Goal: Information Seeking & Learning: Learn about a topic

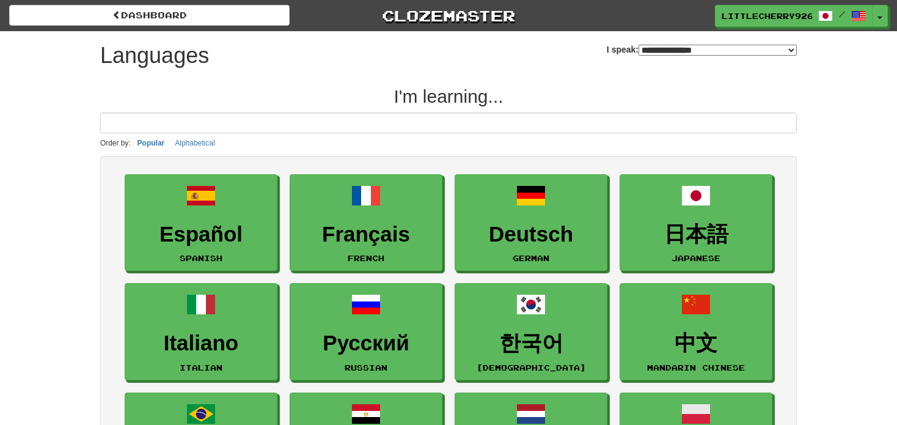
select select "*******"
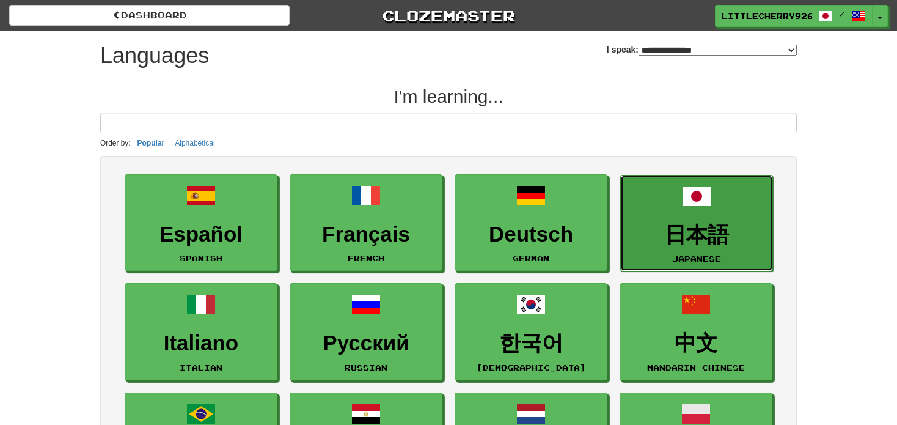
click at [722, 223] on h3 "日本語" at bounding box center [696, 235] width 139 height 24
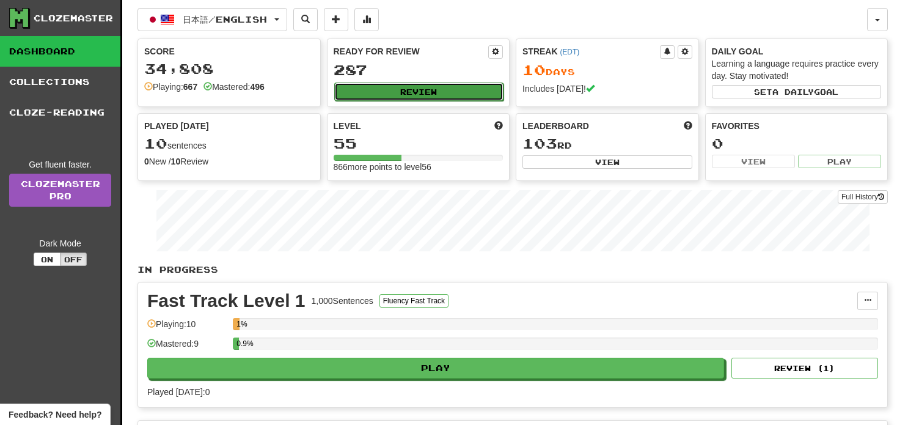
click at [354, 83] on button "Review" at bounding box center [419, 92] width 170 height 18
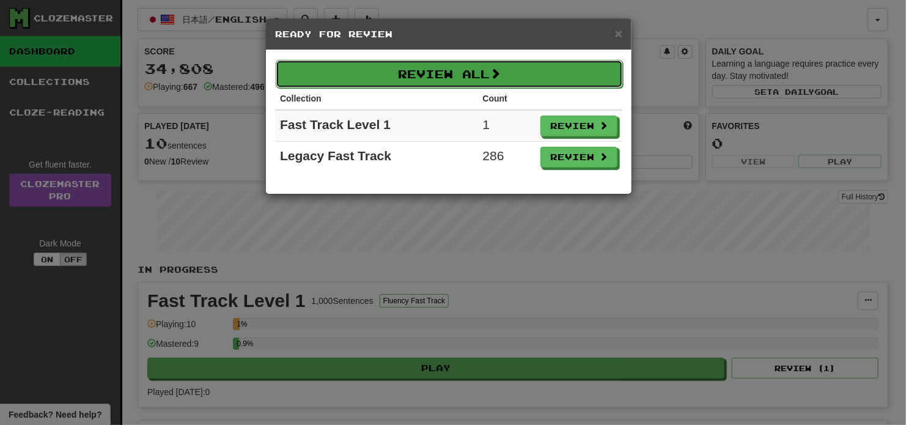
click at [398, 76] on button "Review All" at bounding box center [449, 74] width 347 height 28
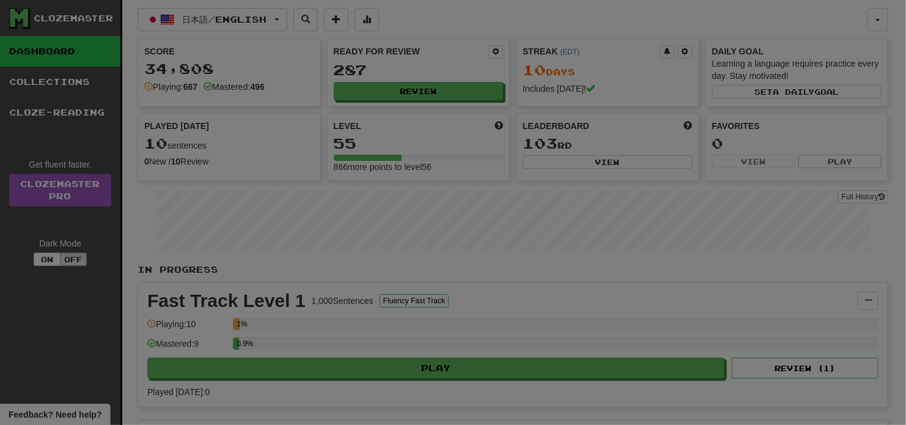
select select "**"
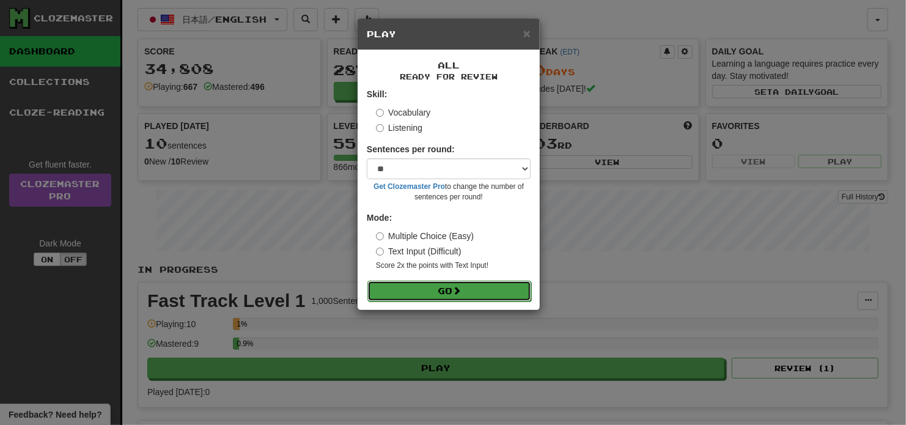
click at [439, 294] on button "Go" at bounding box center [449, 291] width 164 height 21
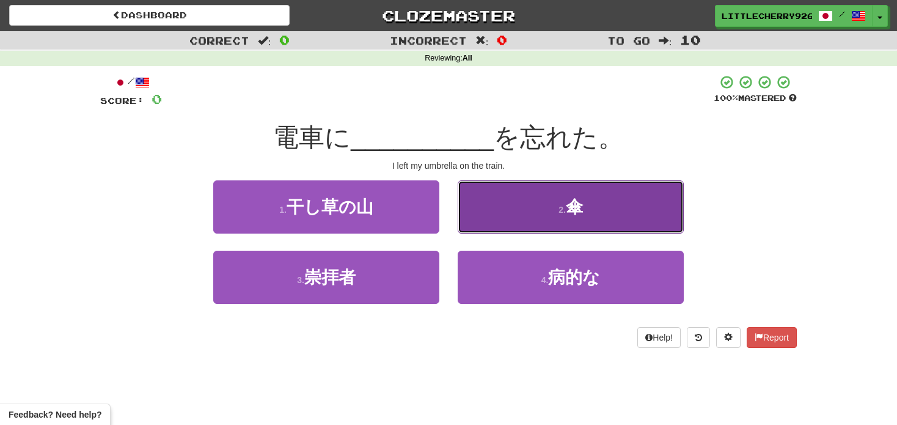
click at [569, 201] on span "傘" at bounding box center [574, 206] width 17 height 19
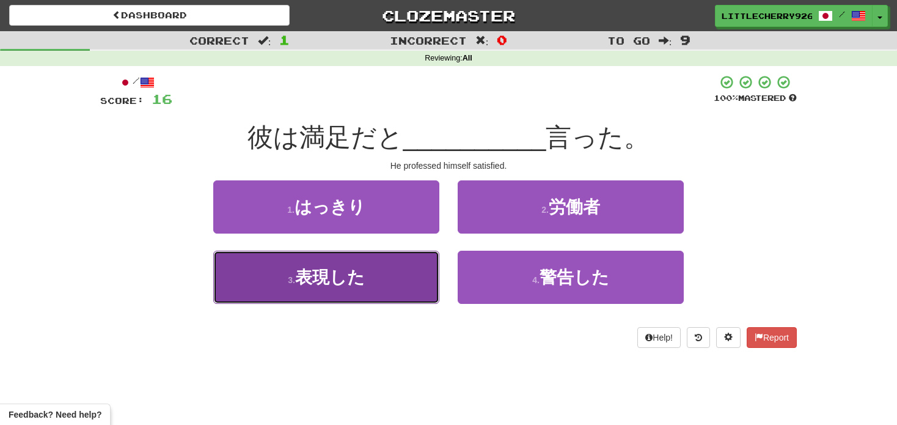
click at [408, 289] on button "3 . 表現した" at bounding box center [326, 277] width 226 height 53
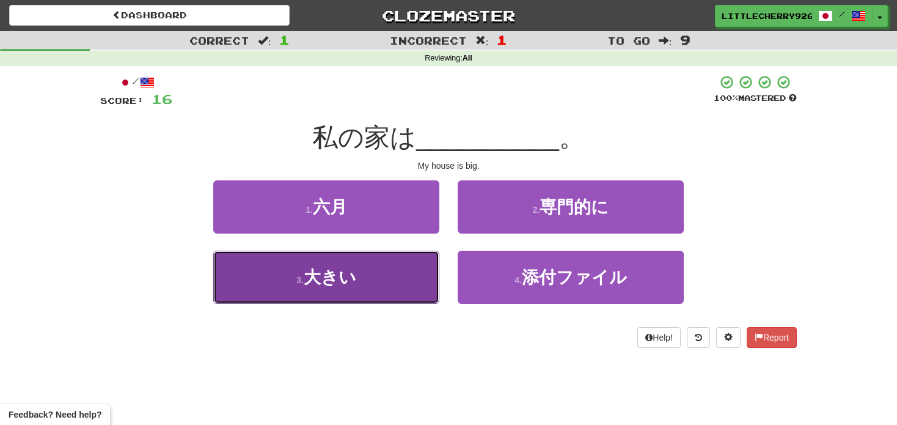
click at [377, 274] on button "3 . 大きい" at bounding box center [326, 277] width 226 height 53
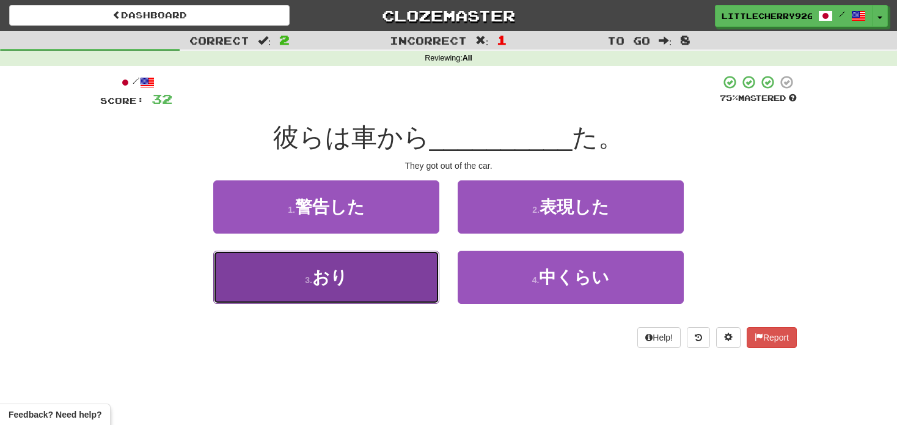
click at [386, 267] on button "3 . おり" at bounding box center [326, 277] width 226 height 53
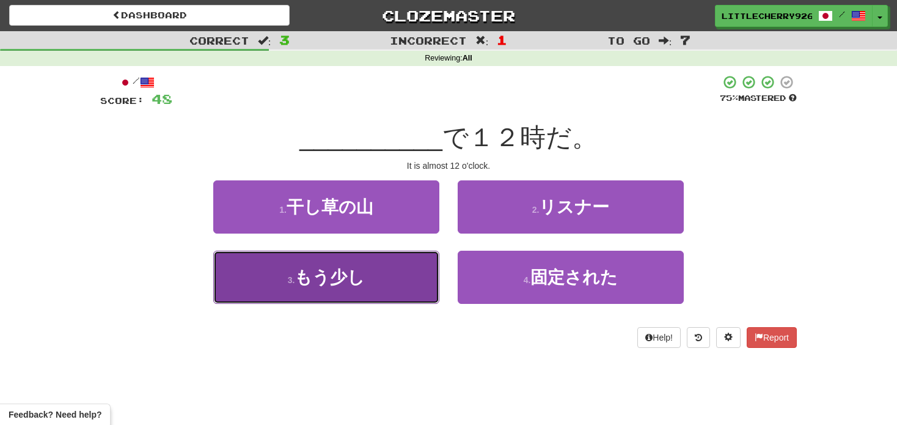
click at [388, 270] on button "3 . もう少し" at bounding box center [326, 277] width 226 height 53
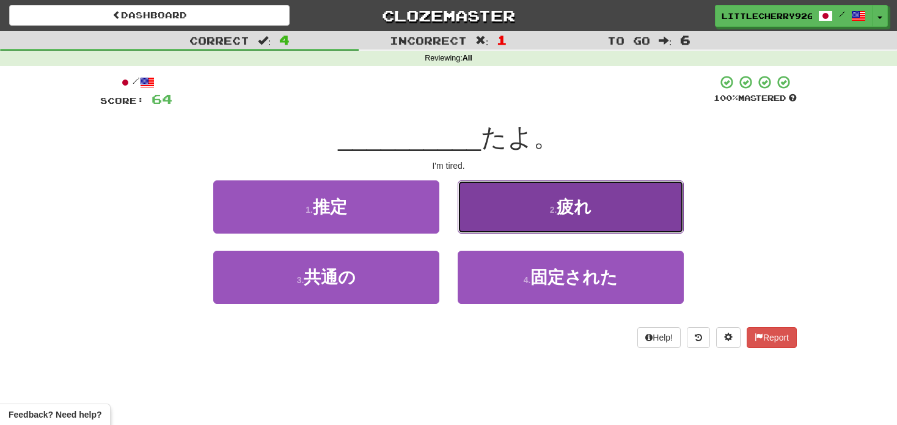
click at [507, 222] on button "2 . 疲れ" at bounding box center [571, 206] width 226 height 53
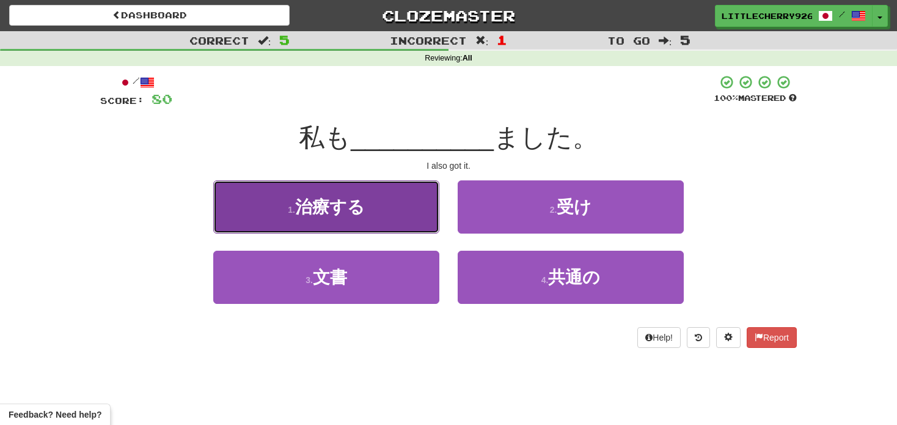
click at [380, 210] on button "1 . 治療する" at bounding box center [326, 206] width 226 height 53
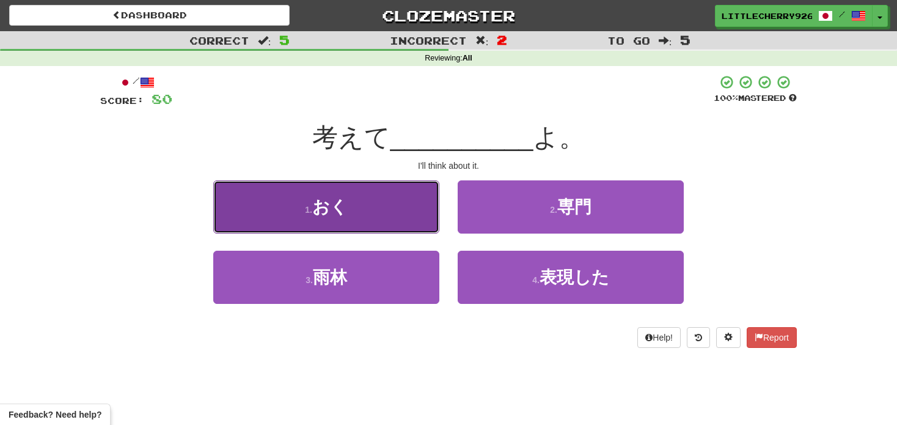
click at [364, 204] on button "1 . おく" at bounding box center [326, 206] width 226 height 53
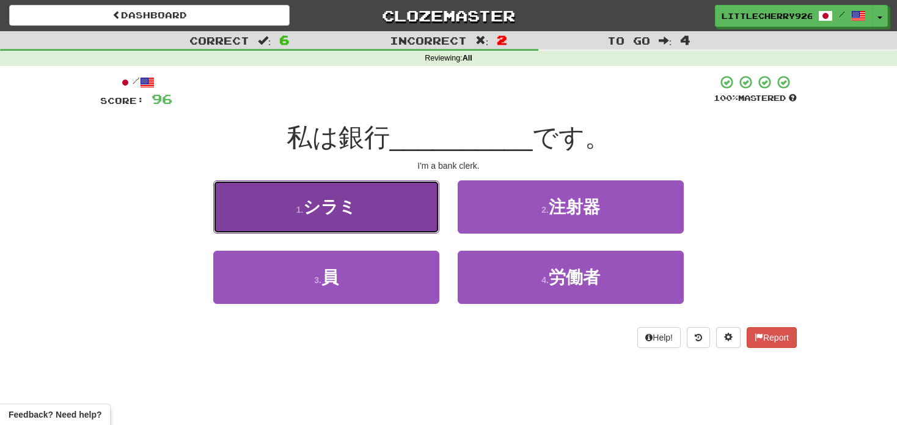
click at [366, 203] on button "1 . シラミ" at bounding box center [326, 206] width 226 height 53
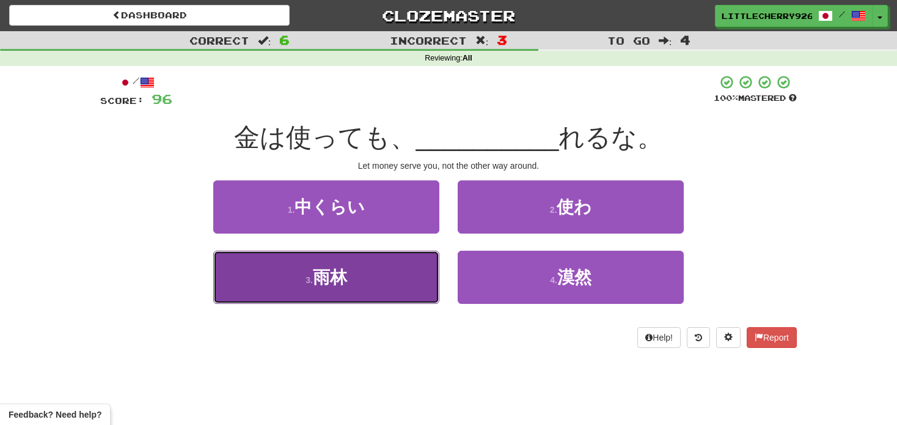
click at [321, 291] on button "3 . 雨林" at bounding box center [326, 277] width 226 height 53
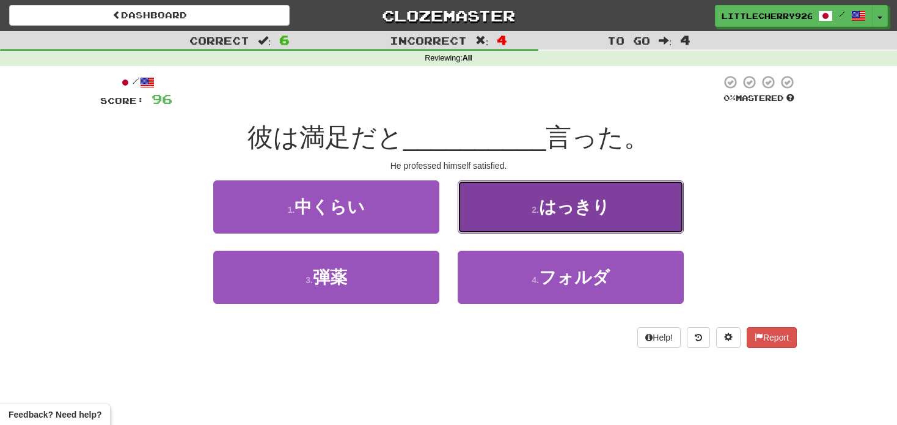
click at [580, 181] on button "2 . はっきり" at bounding box center [571, 206] width 226 height 53
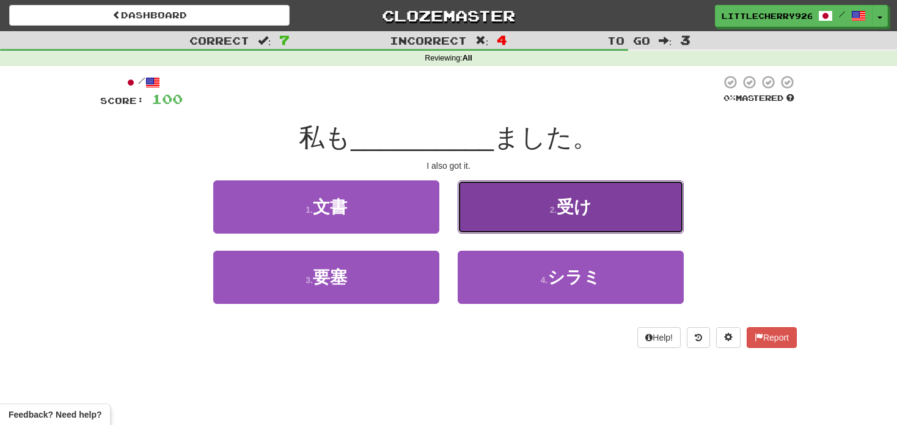
click at [575, 193] on button "2 . 受け" at bounding box center [571, 206] width 226 height 53
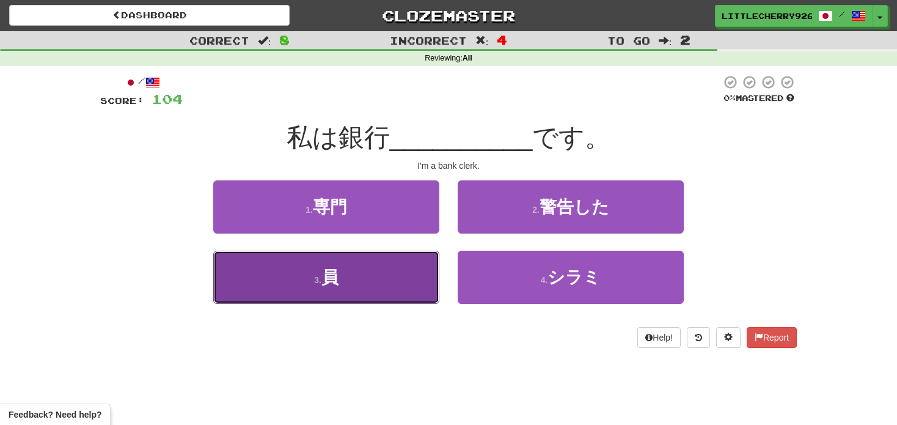
click at [381, 292] on button "3 . 員" at bounding box center [326, 277] width 226 height 53
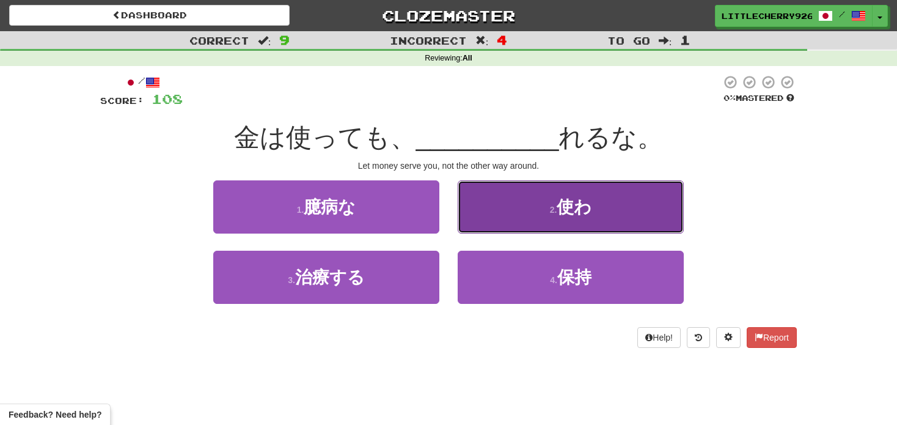
click at [594, 219] on button "2 . 使わ" at bounding box center [571, 206] width 226 height 53
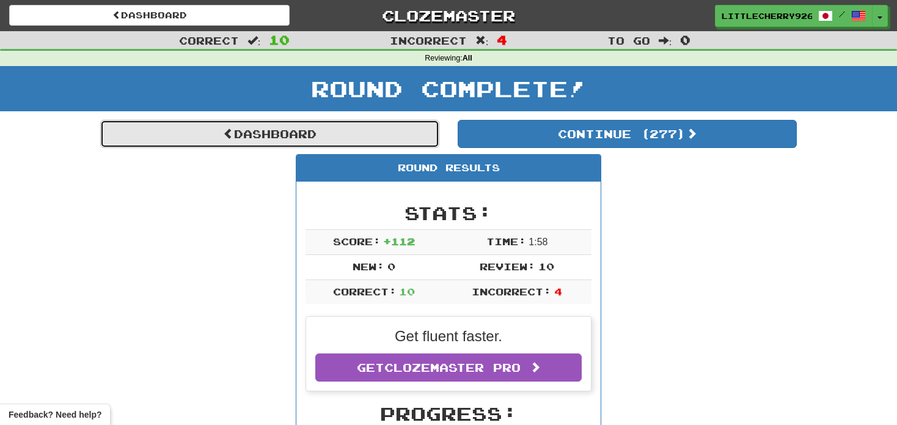
click at [380, 129] on link "Dashboard" at bounding box center [269, 134] width 339 height 28
